Goal: Information Seeking & Learning: Learn about a topic

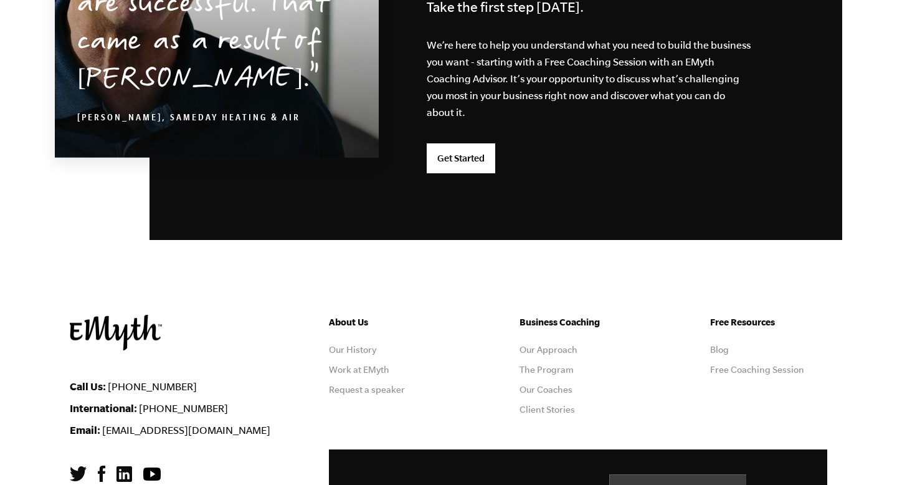
scroll to position [3355, 0]
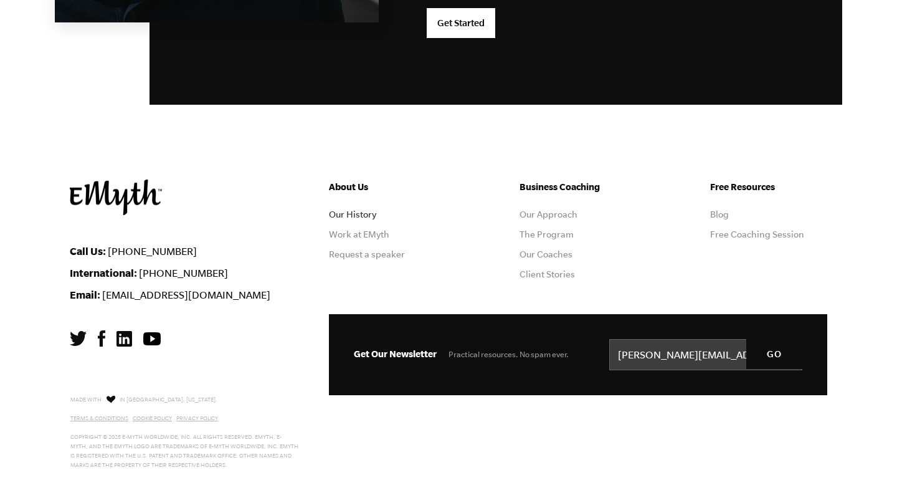
click at [358, 212] on link "Our History" at bounding box center [352, 214] width 47 height 10
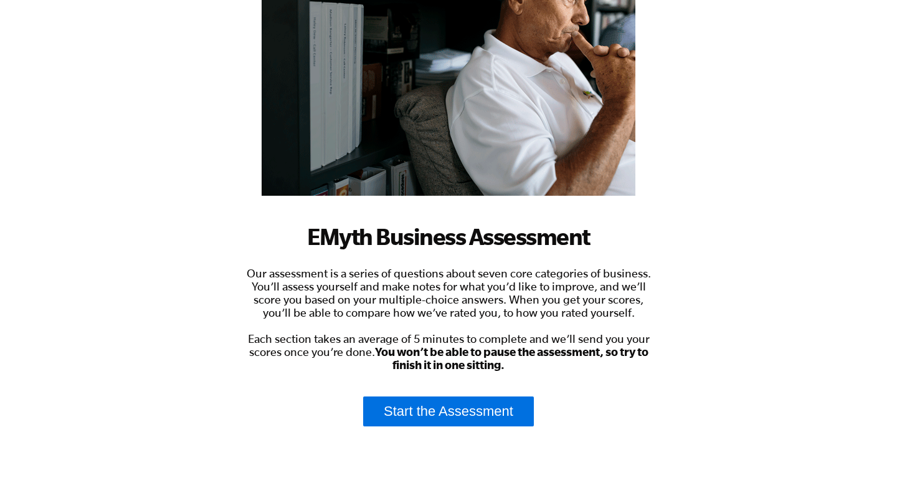
scroll to position [246, 0]
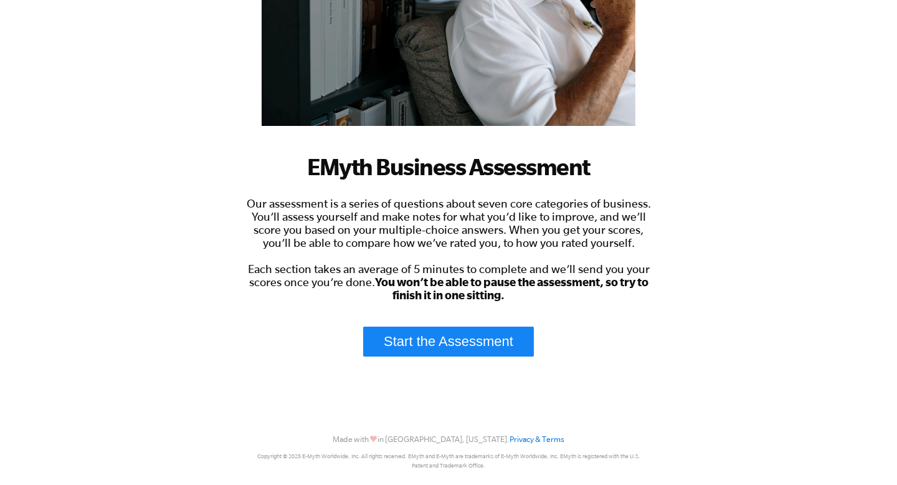
click at [416, 339] on link "Start the Assessment" at bounding box center [448, 341] width 171 height 30
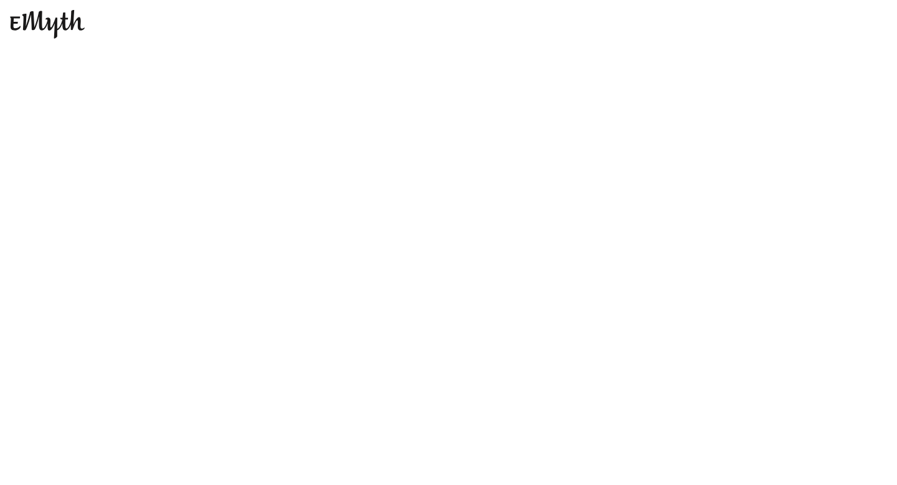
scroll to position [0, 0]
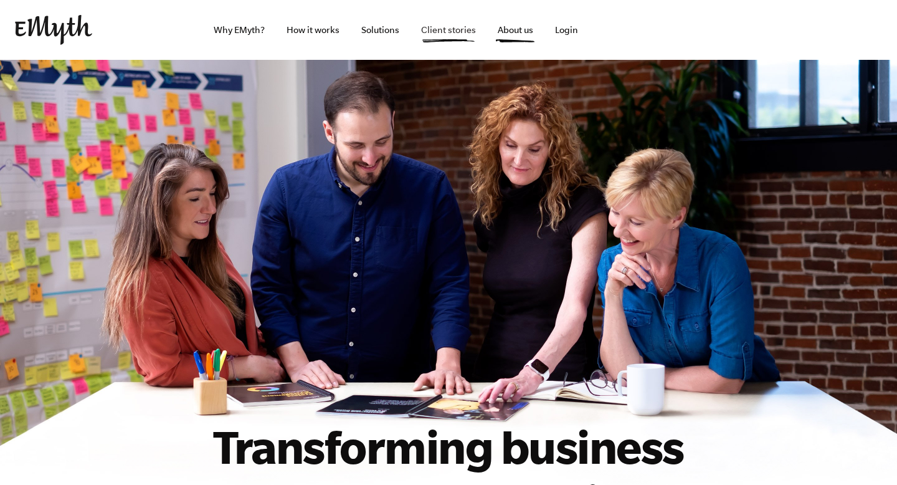
click at [439, 27] on link "Client stories" at bounding box center [448, 30] width 75 height 60
